Goal: Transaction & Acquisition: Purchase product/service

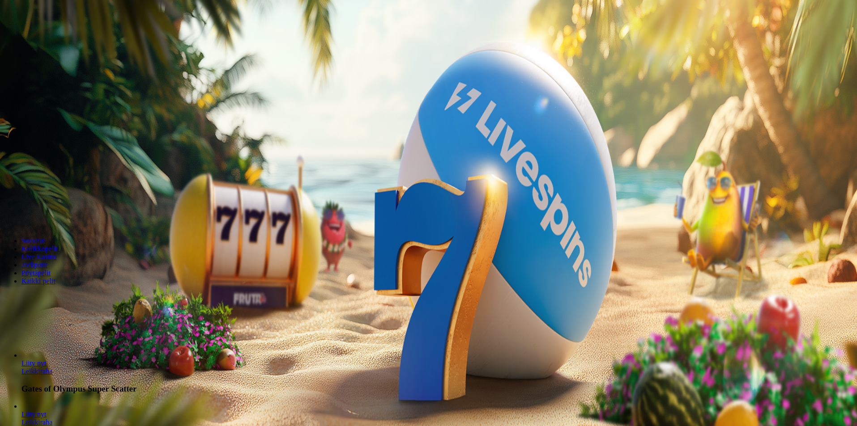
click at [11, 209] on button "button" at bounding box center [7, 210] width 7 height 3
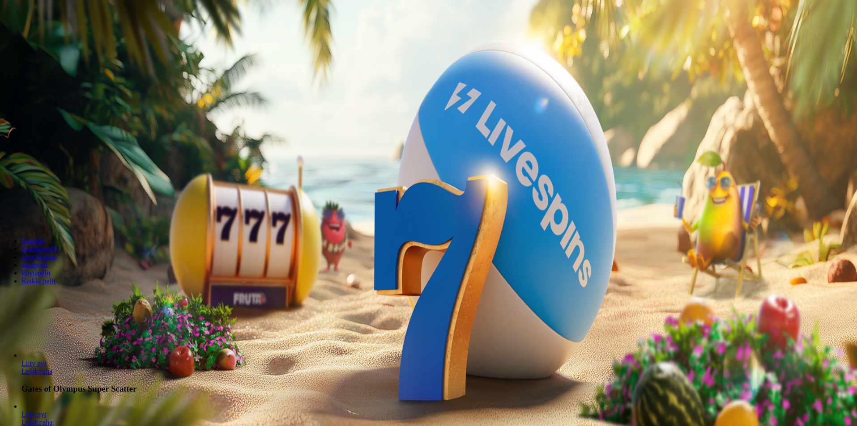
click at [11, 209] on button "button" at bounding box center [7, 210] width 7 height 3
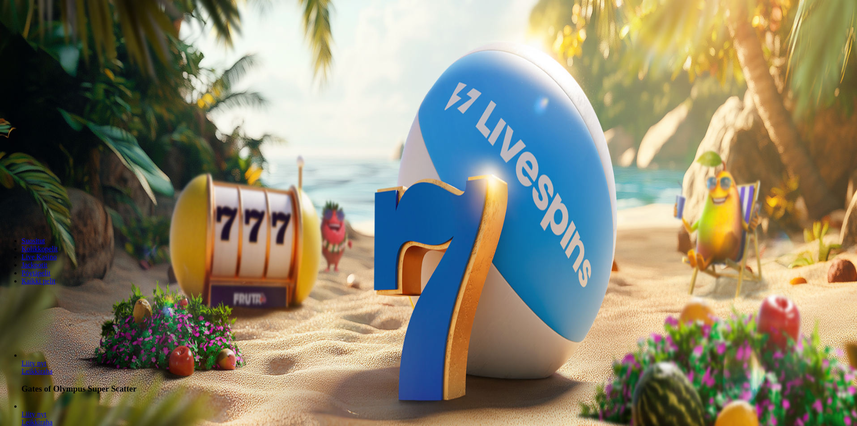
type input "**"
click at [47, 214] on span "Talleta ja pelaa" at bounding box center [27, 217] width 40 height 7
